Goal: Register for event/course

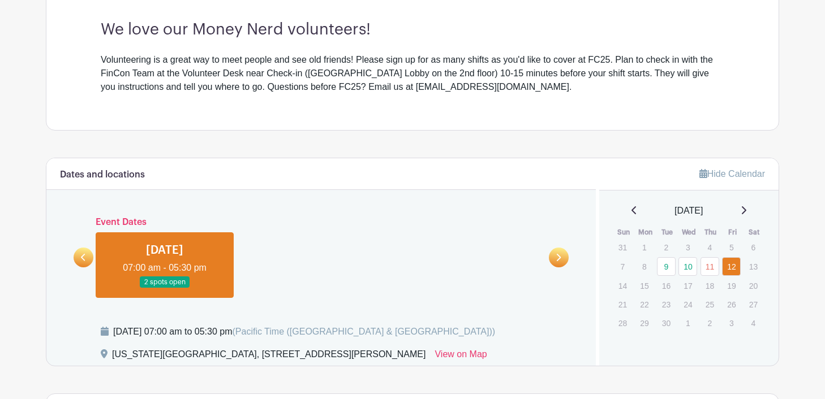
scroll to position [376, 0]
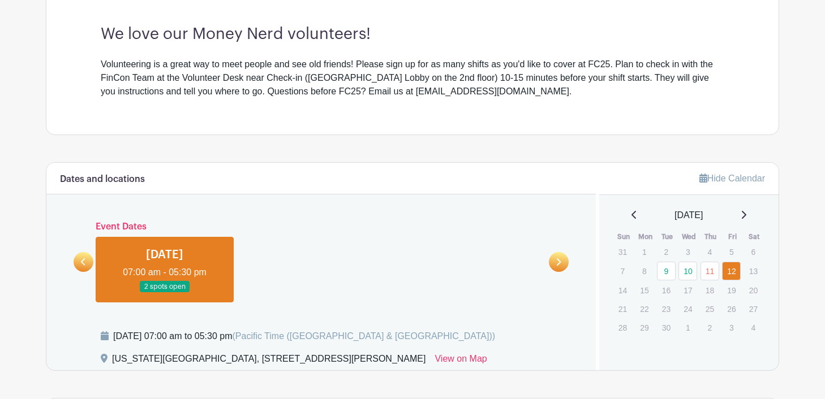
click at [77, 256] on link at bounding box center [84, 262] width 20 height 20
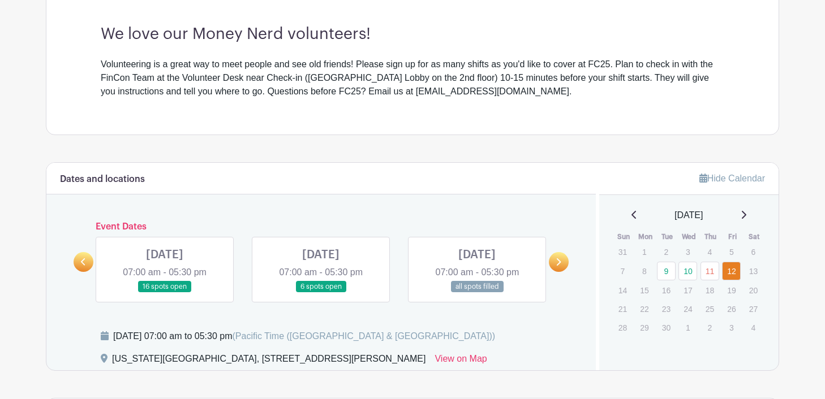
click at [165, 293] on link at bounding box center [165, 293] width 0 height 0
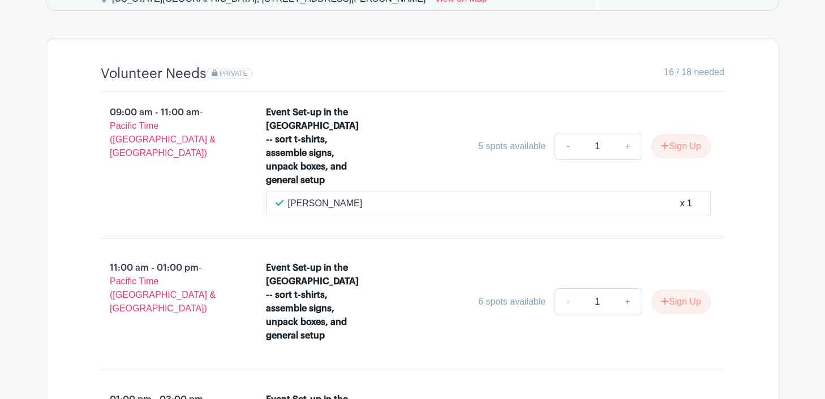
scroll to position [735, 0]
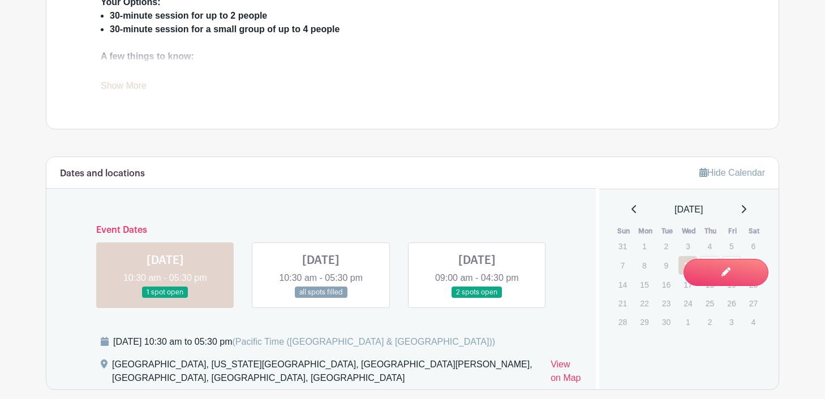
scroll to position [571, 0]
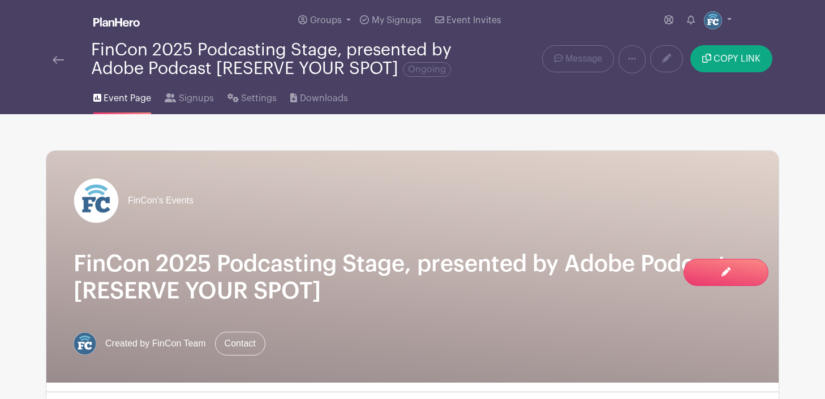
click at [57, 57] on img at bounding box center [58, 60] width 11 height 8
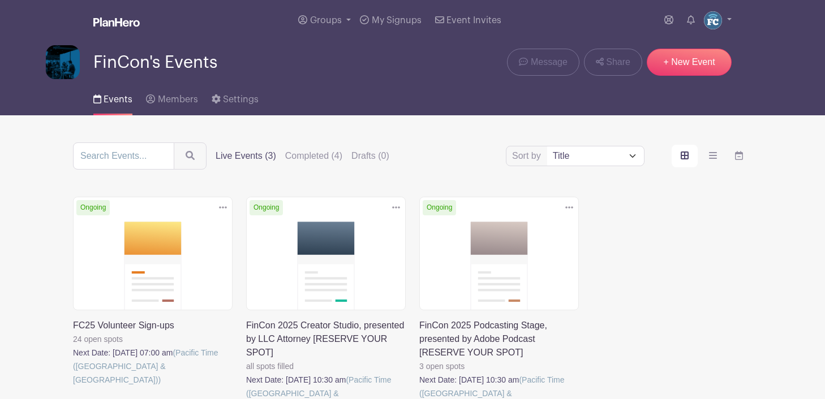
click at [73, 387] on link at bounding box center [73, 387] width 0 height 0
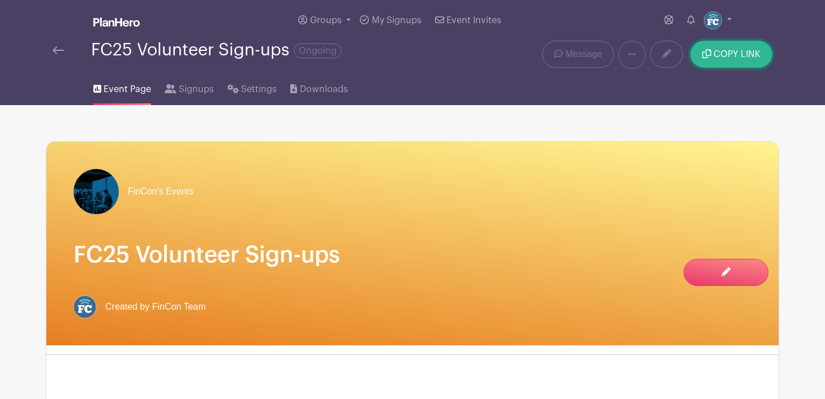
click at [717, 64] on button "COPY LINK" at bounding box center [731, 54] width 82 height 27
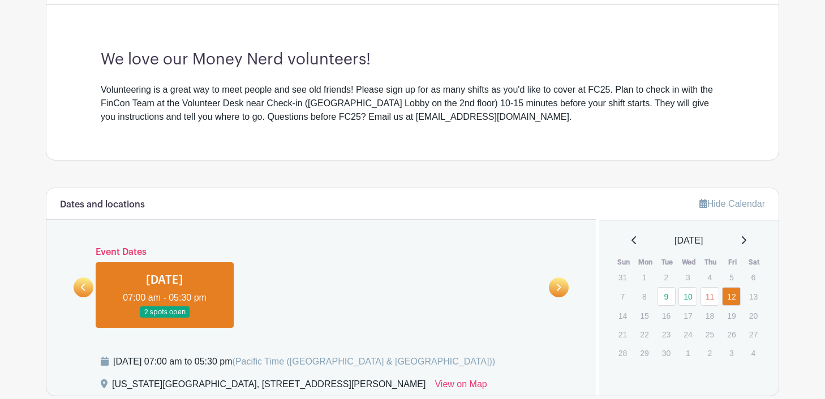
scroll to position [351, 0]
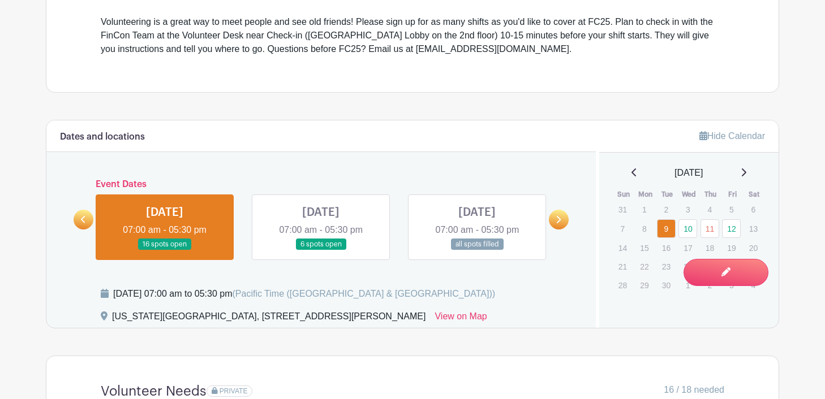
scroll to position [421, 0]
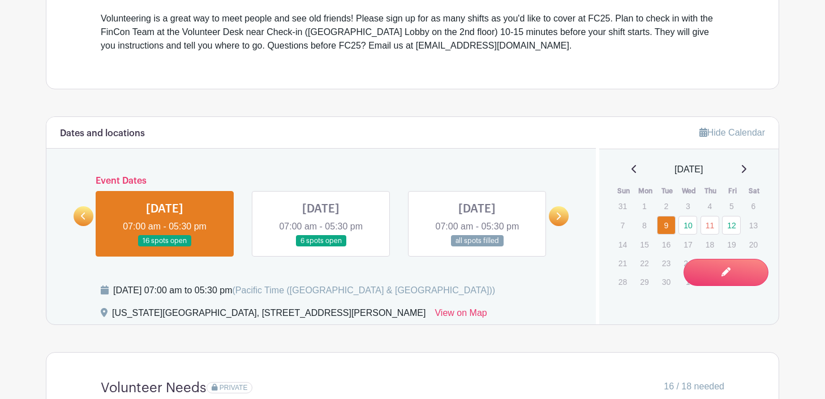
click at [325, 76] on div "We love our Money Nerd volunteers! Volunteering is a great way to meet people a…" at bounding box center [413, 16] width 678 height 146
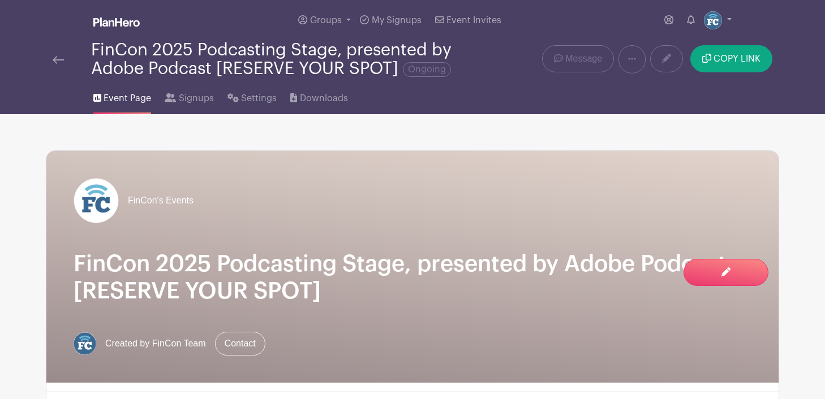
click at [47, 61] on div "FinCon 2025 Podcasting Stage, presented by Adobe Podcast [RESERVE YOUR SPOT] On…" at bounding box center [260, 59] width 428 height 37
click at [58, 60] on img at bounding box center [58, 60] width 11 height 8
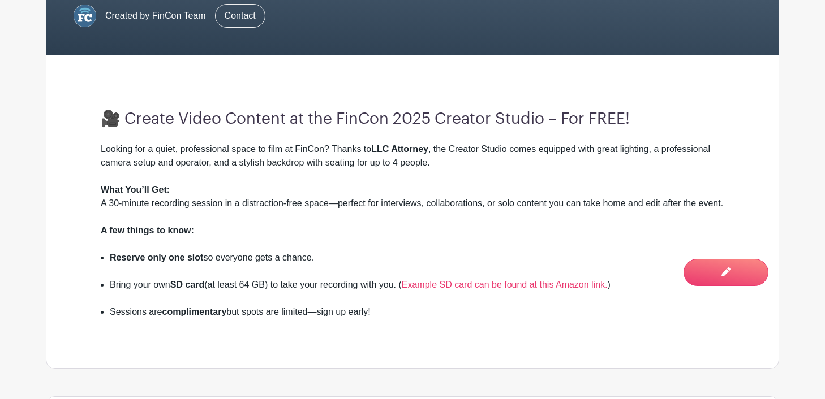
scroll to position [331, 0]
